Goal: Browse casually: Explore the website without a specific task or goal

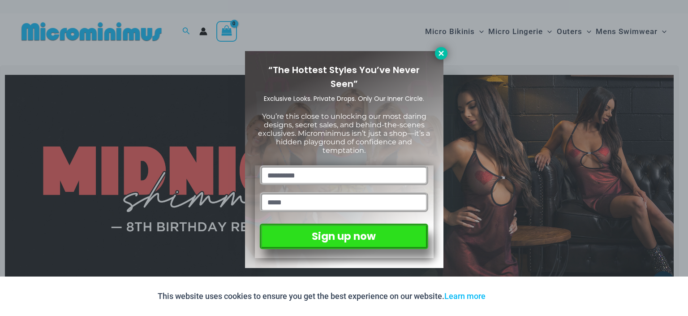
click at [441, 51] on icon at bounding box center [441, 53] width 8 height 8
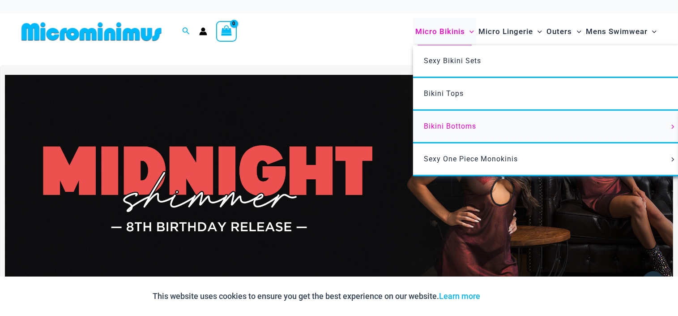
click at [648, 124] on link "Bikini Bottoms" at bounding box center [546, 127] width 266 height 33
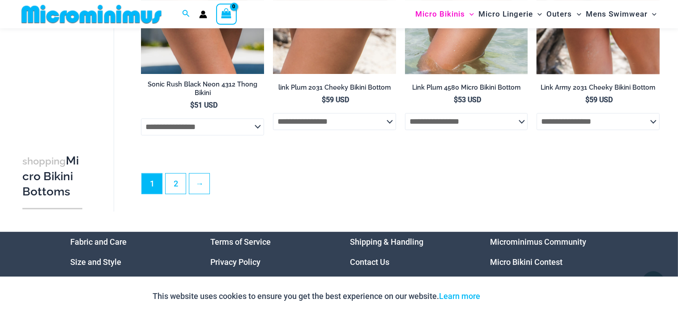
scroll to position [2552, 0]
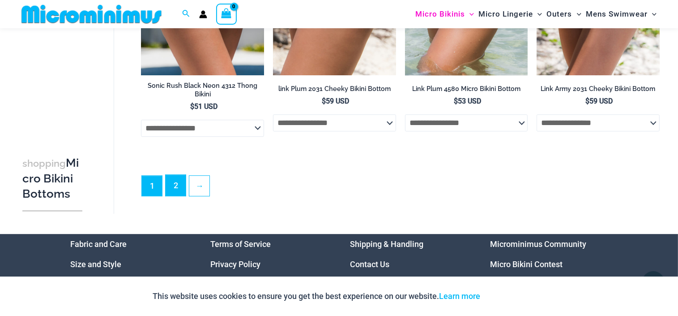
click at [176, 186] on link "2" at bounding box center [176, 185] width 20 height 21
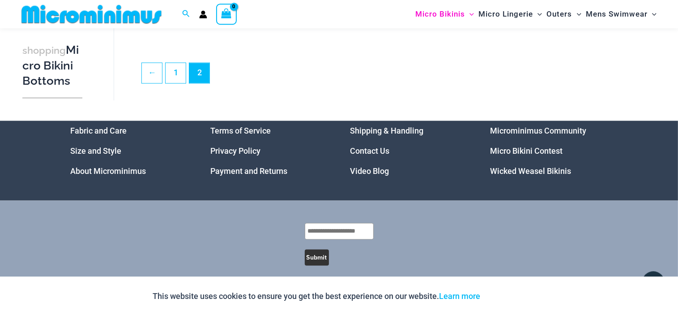
scroll to position [1700, 0]
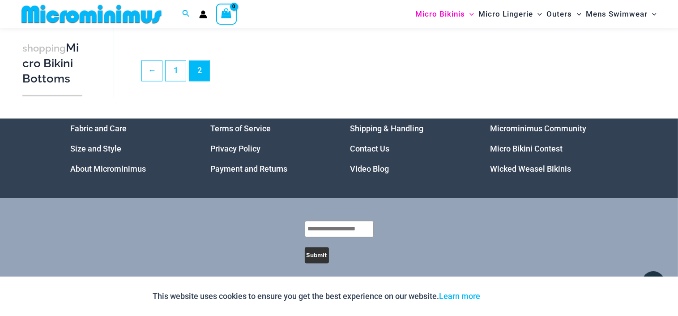
click at [383, 173] on link "Video Blog" at bounding box center [369, 168] width 39 height 9
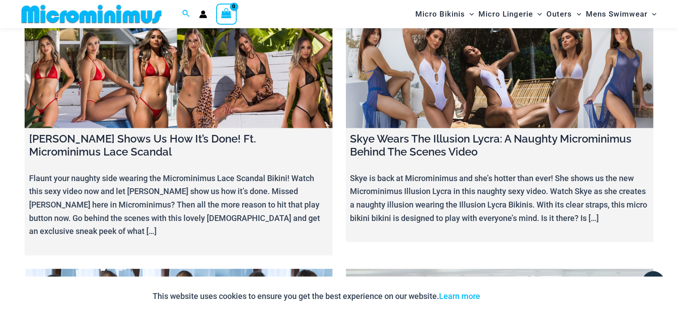
scroll to position [10581, 0]
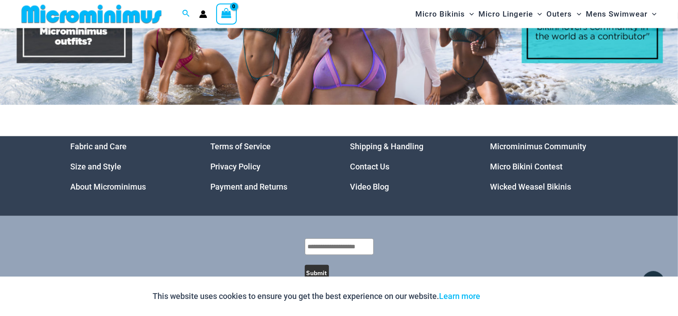
scroll to position [4302, 0]
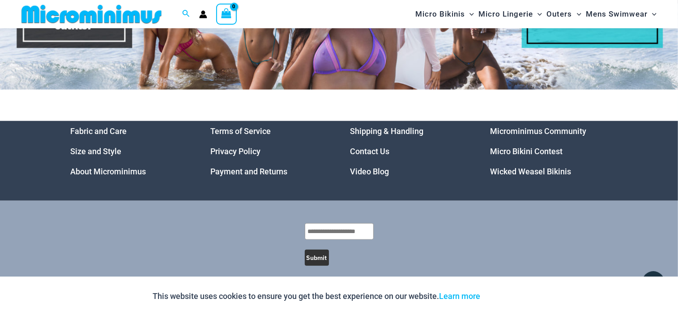
click at [524, 146] on link "Micro Bikini Contest" at bounding box center [526, 150] width 73 height 9
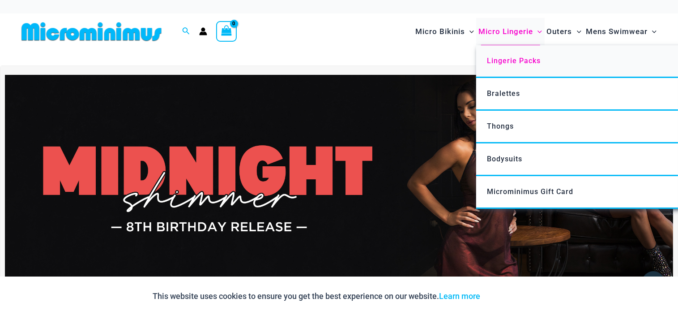
click at [504, 59] on span "Lingerie Packs" at bounding box center [514, 60] width 54 height 9
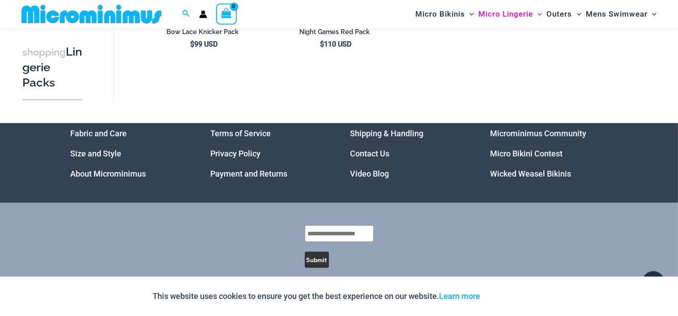
scroll to position [1269, 0]
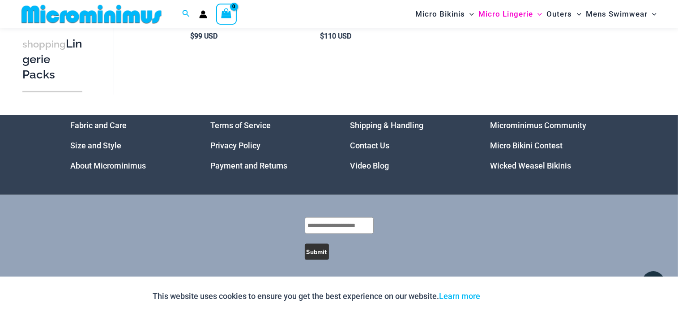
drag, startPoint x: 222, startPoint y: 248, endPoint x: 428, endPoint y: 252, distance: 206.8
click at [531, 161] on link "Wicked Weasel Bikinis" at bounding box center [530, 165] width 81 height 9
